Goal: Task Accomplishment & Management: Manage account settings

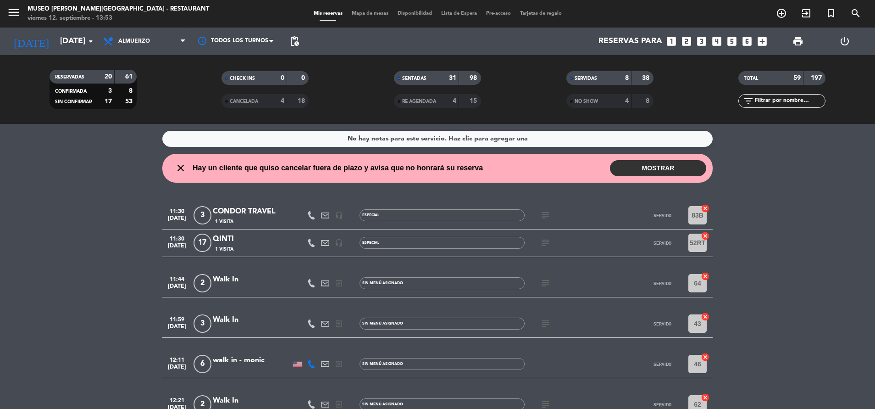
click at [777, 100] on input "text" at bounding box center [789, 101] width 71 height 10
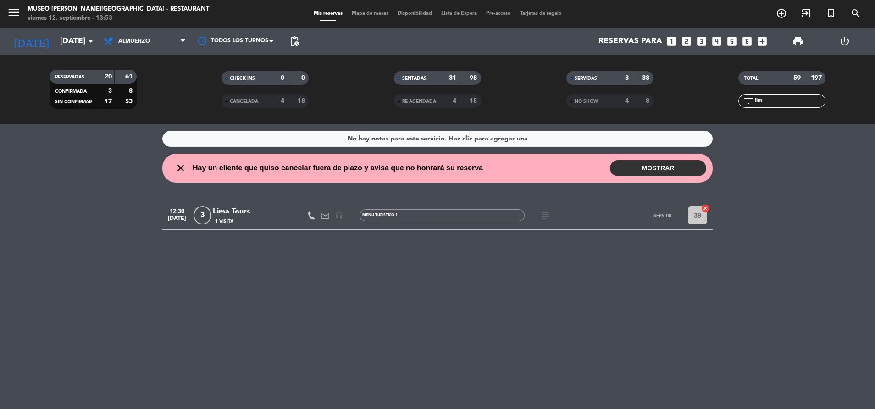
type input "lim"
click at [235, 210] on div "Lima Tours" at bounding box center [252, 211] width 78 height 12
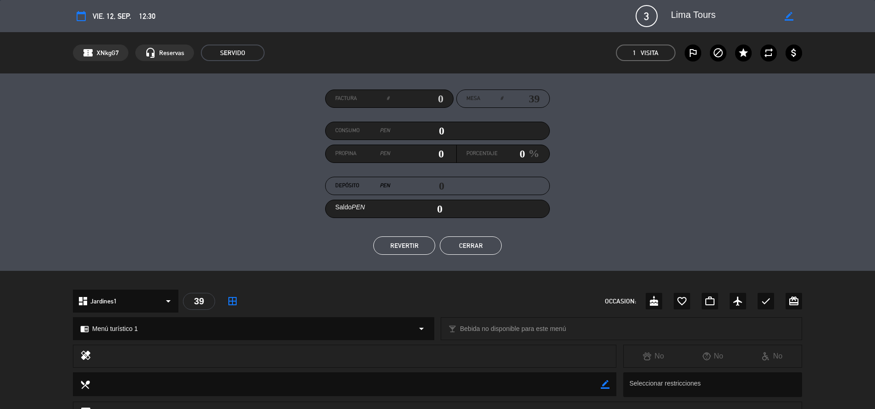
scroll to position [231, 0]
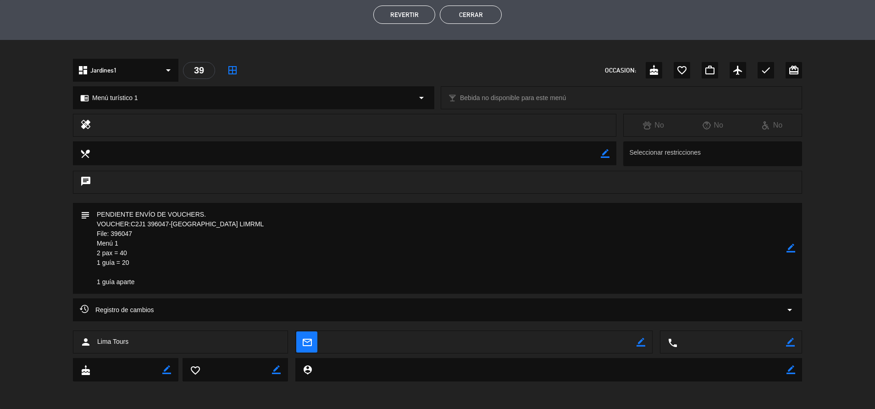
click at [786, 253] on textarea at bounding box center [438, 248] width 697 height 91
click at [791, 247] on icon "border_color" at bounding box center [790, 248] width 9 height 9
click at [97, 218] on textarea at bounding box center [438, 248] width 697 height 91
type textarea "m63 y m39| PENDIENTE ENVÍO DE VOUCHERS. VOUCHER:C2J1 396047-[GEOGRAPHIC_DATA] L…"
click at [795, 255] on div "subject" at bounding box center [437, 248] width 729 height 91
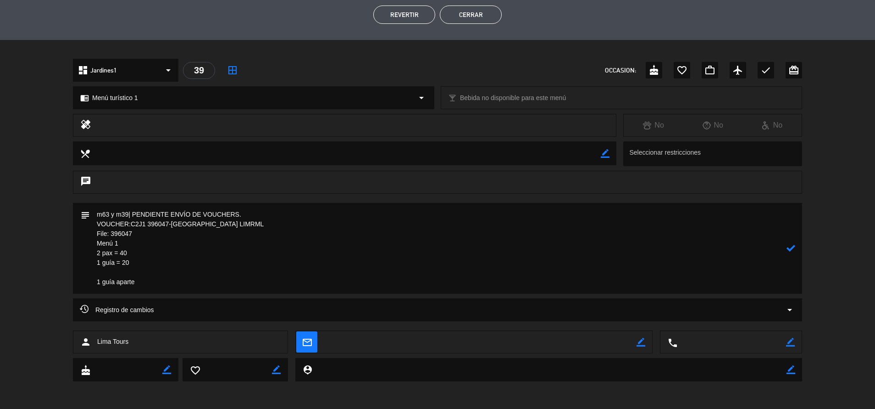
click at [791, 250] on icon at bounding box center [790, 248] width 9 height 9
click at [302, 249] on textarea at bounding box center [438, 248] width 697 height 91
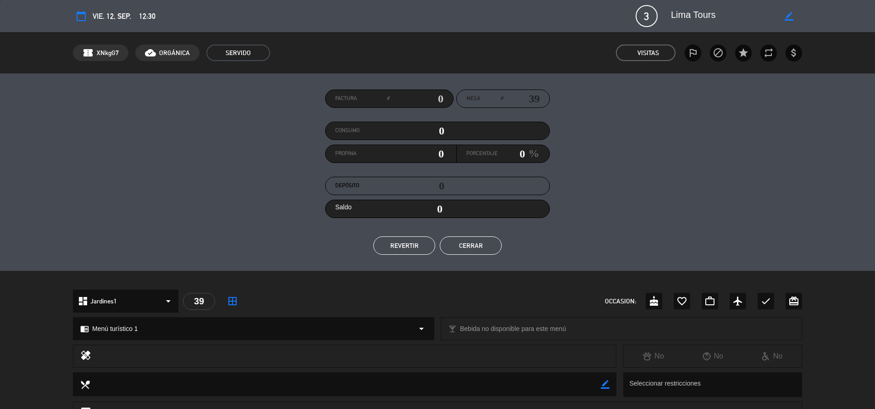
click at [455, 247] on button "Cerrar" at bounding box center [471, 245] width 62 height 18
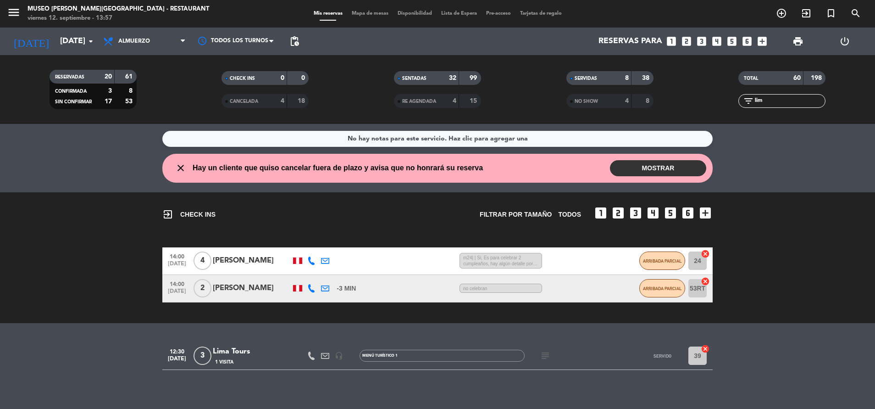
click at [541, 354] on icon "subject" at bounding box center [545, 355] width 11 height 11
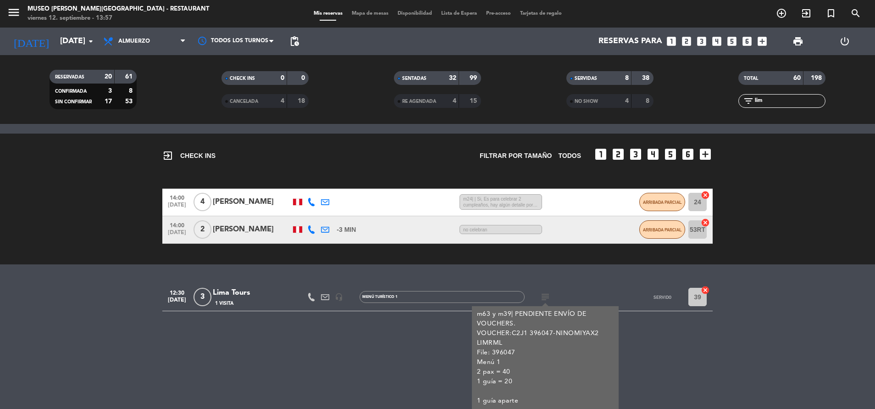
click at [336, 318] on div "No hay notas para este servicio. Haz clic para agregar una close Hay un cliente…" at bounding box center [437, 266] width 875 height 285
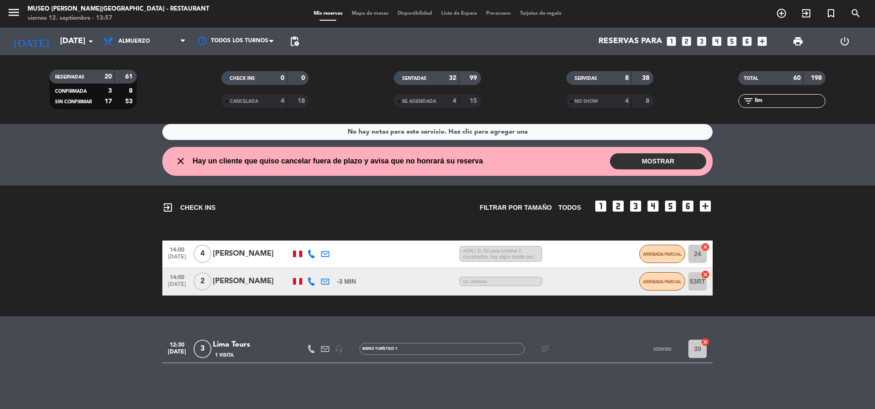
scroll to position [7, 0]
